Goal: Find specific page/section: Find specific page/section

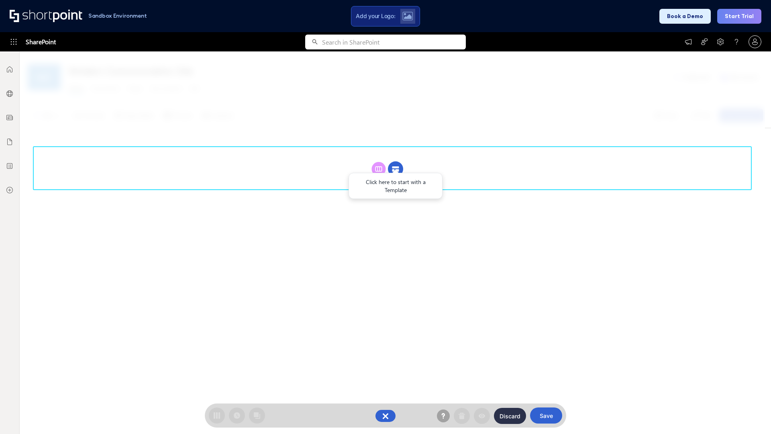
click at [395, 169] on circle at bounding box center [395, 168] width 15 height 15
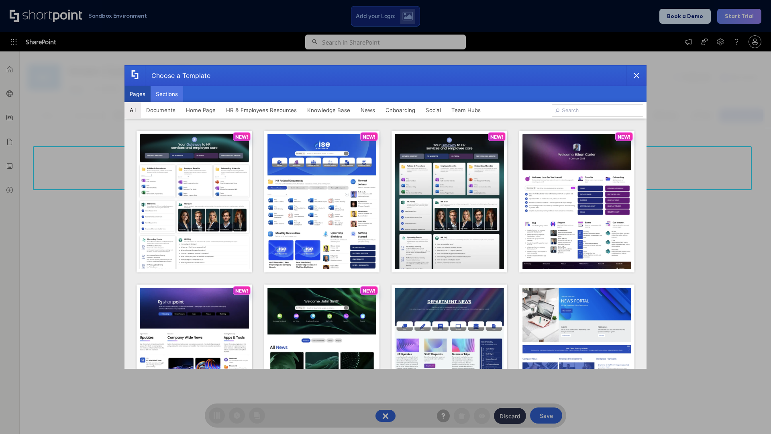
click at [167, 94] on button "Sections" at bounding box center [167, 94] width 33 height 16
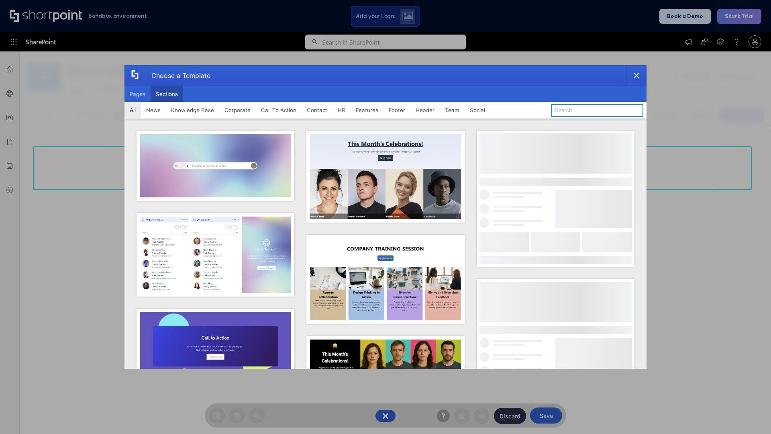
type input "Footer 4"
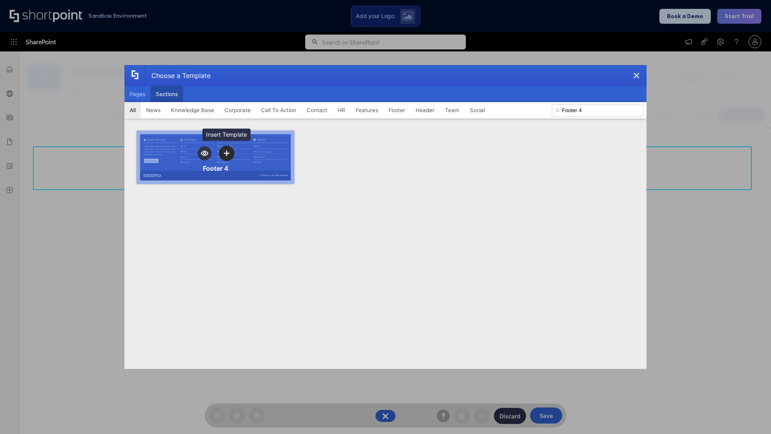
click at [226, 153] on icon "template selector" at bounding box center [227, 153] width 6 height 6
